Goal: Task Accomplishment & Management: Manage account settings

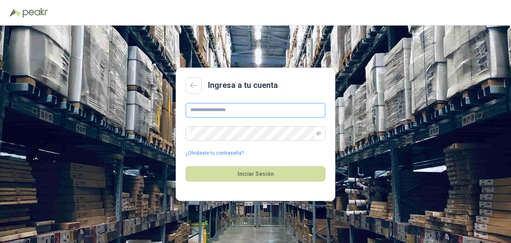
click at [202, 110] on input "text" at bounding box center [256, 110] width 140 height 14
type input "**********"
click at [222, 150] on link "¿Olvidaste tu contraseña?" at bounding box center [215, 153] width 58 height 8
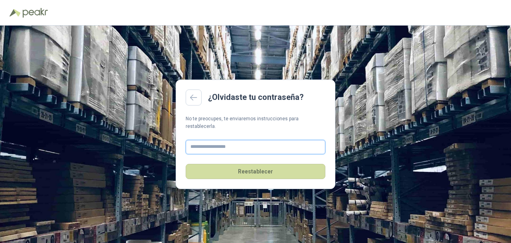
click at [224, 144] on input "text" at bounding box center [256, 147] width 140 height 14
type input "**********"
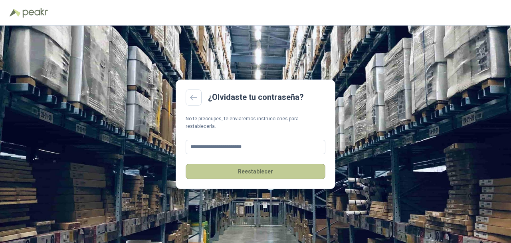
click at [241, 169] on button "Reestablecer" at bounding box center [256, 171] width 140 height 15
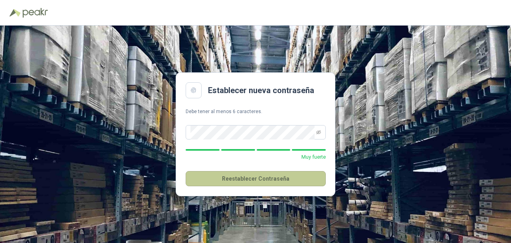
click at [208, 174] on button "Reestablecer Contraseña" at bounding box center [256, 178] width 140 height 15
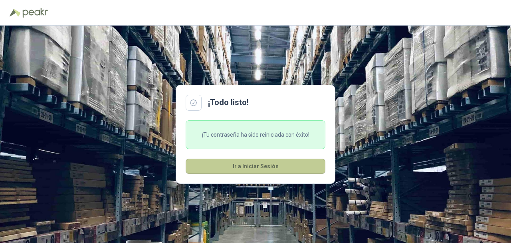
click at [207, 168] on button "Ir a Iniciar Sesión" at bounding box center [256, 166] width 140 height 15
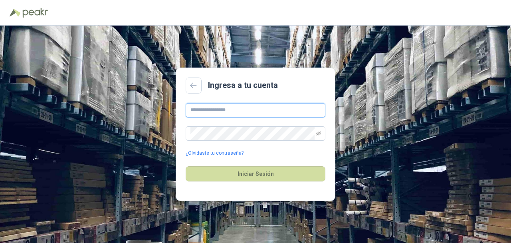
click at [206, 109] on input "text" at bounding box center [256, 110] width 140 height 14
type input "**********"
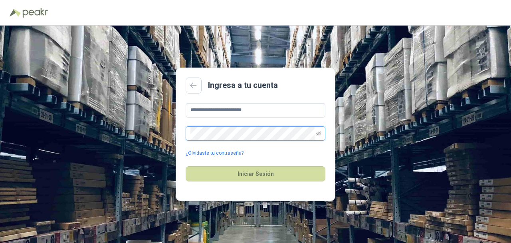
click at [186, 166] on button "Iniciar Sesión" at bounding box center [256, 173] width 140 height 15
click at [133, 128] on div "**********" at bounding box center [255, 134] width 511 height 217
click at [186, 166] on button "Iniciar Sesión" at bounding box center [256, 173] width 140 height 15
click at [149, 133] on div "**********" at bounding box center [255, 134] width 511 height 217
click at [186, 166] on button "Iniciar Sesión" at bounding box center [256, 173] width 140 height 15
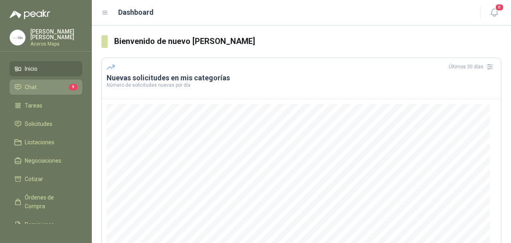
click at [39, 90] on link "Chat 9" at bounding box center [46, 86] width 73 height 15
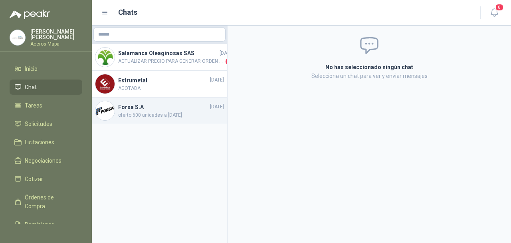
click at [141, 115] on span "oferto 600 unidades a hoy" at bounding box center [171, 115] width 106 height 8
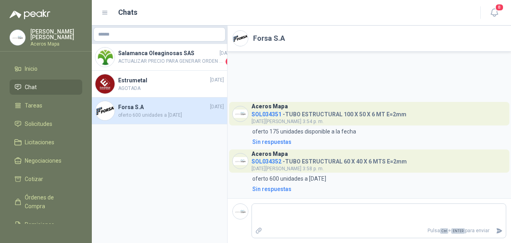
click at [267, 112] on span "SOL034351" at bounding box center [267, 114] width 30 height 6
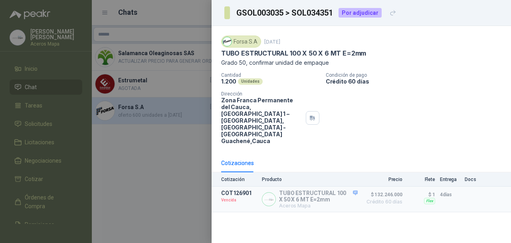
click at [139, 153] on div at bounding box center [255, 121] width 511 height 243
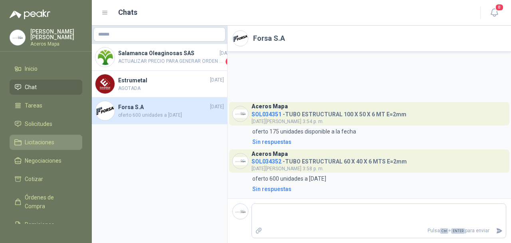
click at [49, 135] on link "Licitaciones" at bounding box center [46, 142] width 73 height 15
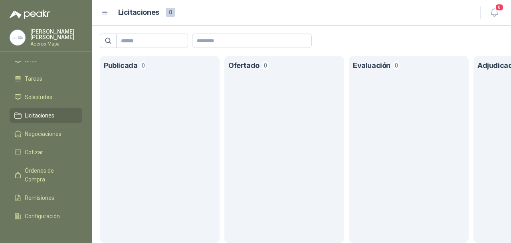
scroll to position [40, 0]
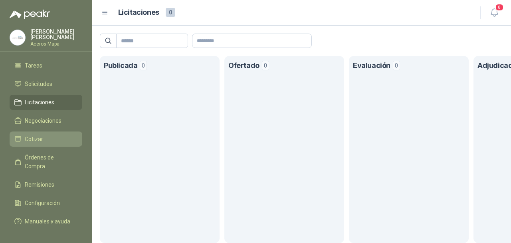
click at [44, 138] on li "Cotizar" at bounding box center [45, 139] width 63 height 9
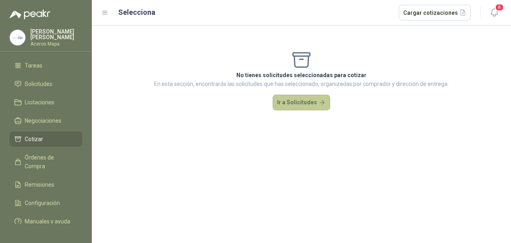
click at [298, 104] on button "Ir a Solicitudes" at bounding box center [302, 103] width 58 height 16
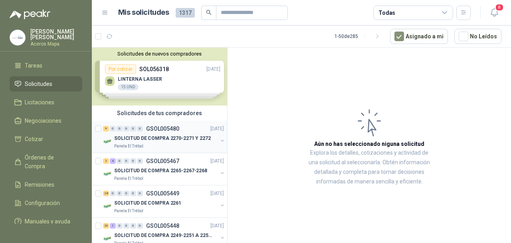
click at [147, 139] on p "SOLICITUD DE COMPRA 2270-2271 Y 2272" at bounding box center [162, 139] width 97 height 8
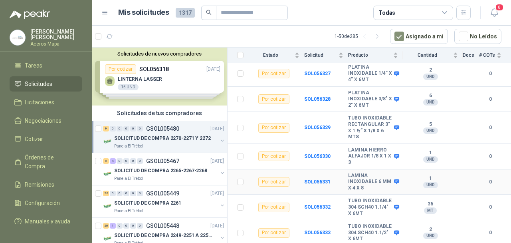
scroll to position [161, 0]
click at [125, 167] on p "SOLICITUD DE COMPRA 2265-2267-2268" at bounding box center [160, 171] width 93 height 8
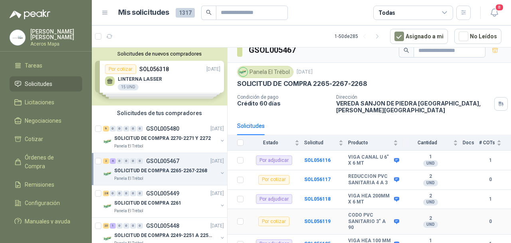
scroll to position [30, 0]
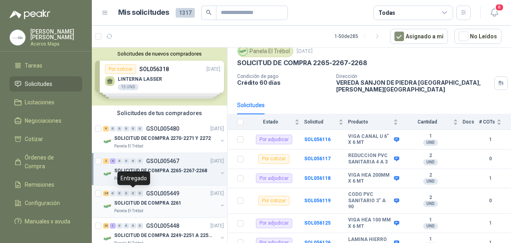
click at [130, 193] on div "0" at bounding box center [133, 194] width 6 height 6
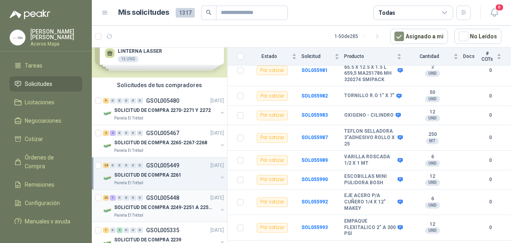
scroll to position [40, 0]
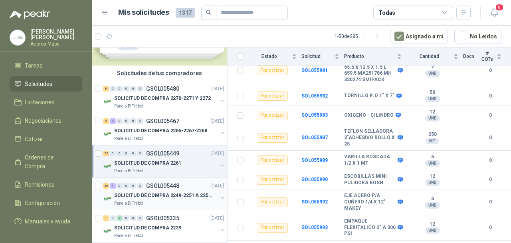
click at [139, 195] on p "SOLICITUD DE COMPRA 2249-2251 A 2256-2258 Y 2262" at bounding box center [163, 196] width 99 height 8
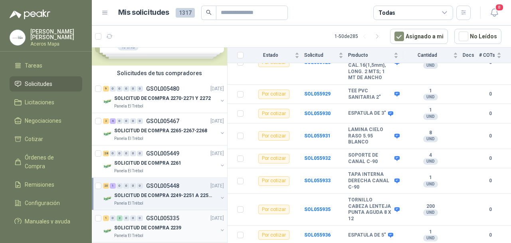
scroll to position [80, 0]
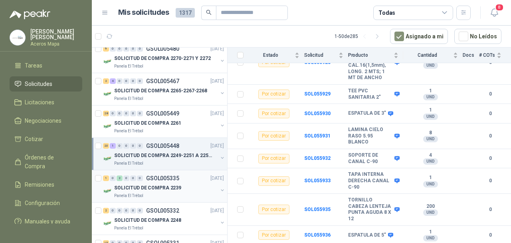
click at [133, 190] on p "SOLICITUD DE COMPRA 2239" at bounding box center [147, 188] width 67 height 8
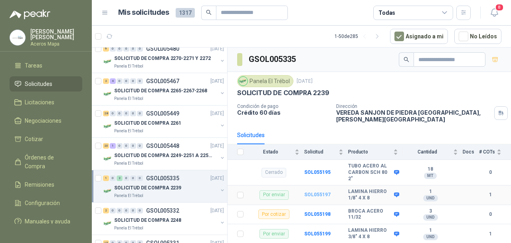
click at [327, 192] on b "SOL055197" at bounding box center [317, 195] width 26 height 6
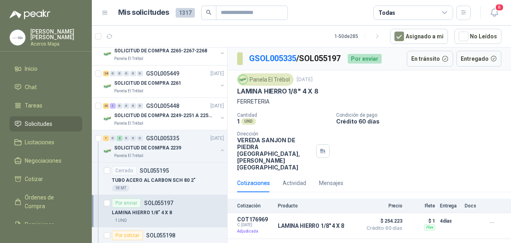
click at [36, 42] on p "Aceros Mapa" at bounding box center [56, 44] width 52 height 5
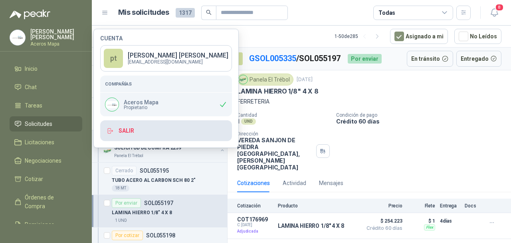
click at [132, 137] on button "Salir" at bounding box center [166, 130] width 132 height 21
